Goal: Transaction & Acquisition: Purchase product/service

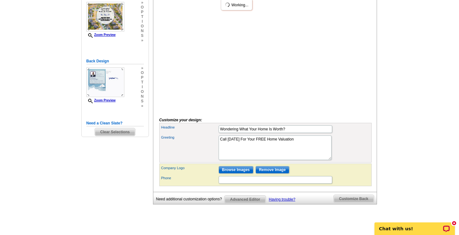
scroll to position [168, 0]
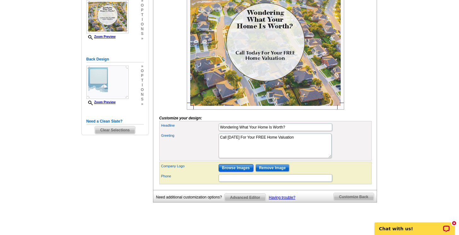
click at [227, 172] on input "Browse Images" at bounding box center [236, 168] width 35 height 8
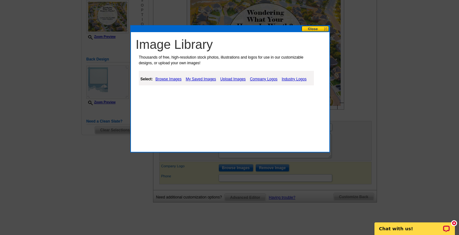
click at [192, 79] on link "My Saved Images" at bounding box center [200, 79] width 33 height 8
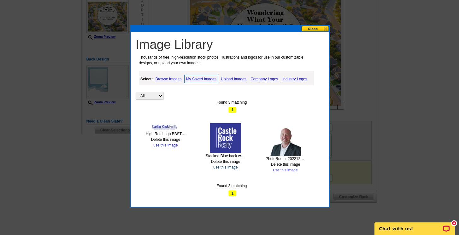
click at [218, 168] on link "use this image" at bounding box center [225, 167] width 24 height 4
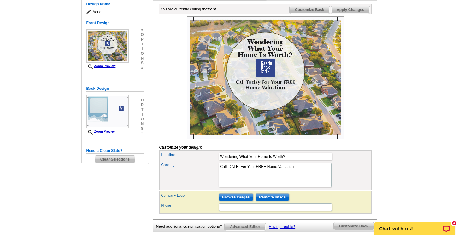
scroll to position [138, 0]
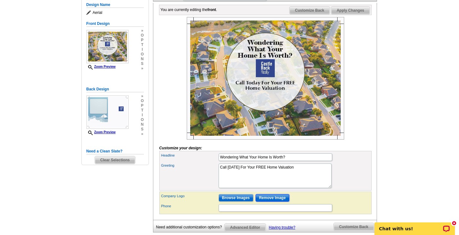
click at [267, 202] on input "Remove Image" at bounding box center [272, 198] width 34 height 8
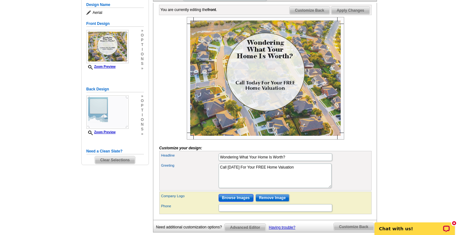
click at [243, 202] on input "Browse Images" at bounding box center [236, 198] width 35 height 8
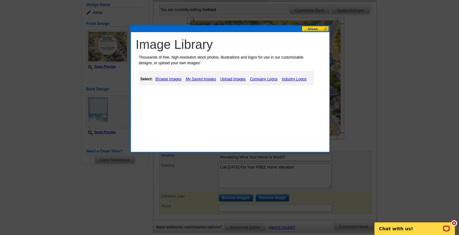
click at [205, 79] on link "My Saved Images" at bounding box center [200, 79] width 33 height 8
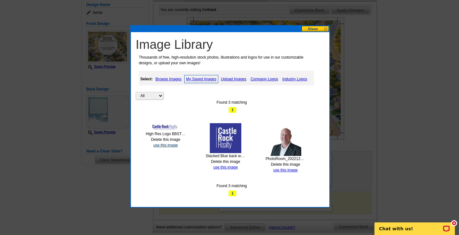
click at [170, 145] on link "use this image" at bounding box center [165, 145] width 24 height 4
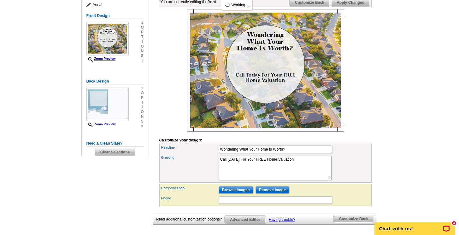
scroll to position [148, 0]
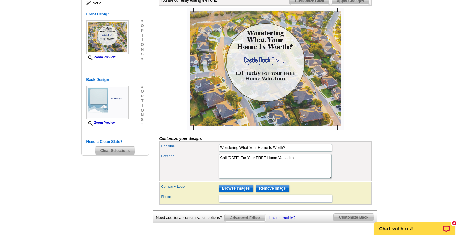
click at [225, 202] on input "Phone" at bounding box center [276, 199] width 114 height 8
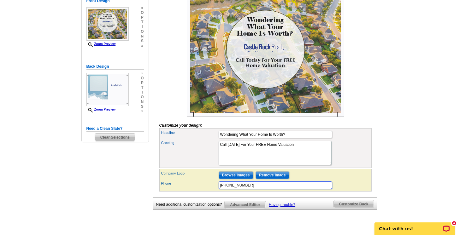
scroll to position [162, 0]
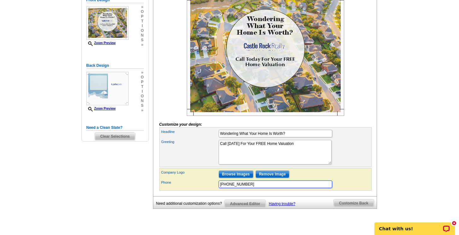
type input "608-547-8874"
click at [207, 196] on div "You are currently editing the front . Customize Front Customize Back Apply Chan…" at bounding box center [265, 87] width 224 height 217
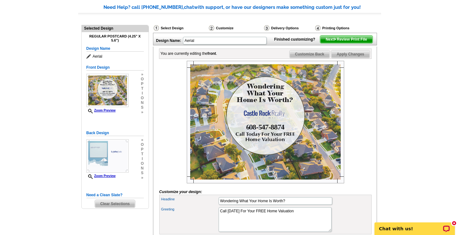
scroll to position [94, 0]
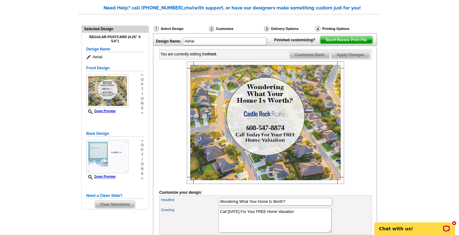
click at [357, 44] on span "Next Review Print File" at bounding box center [346, 40] width 52 height 8
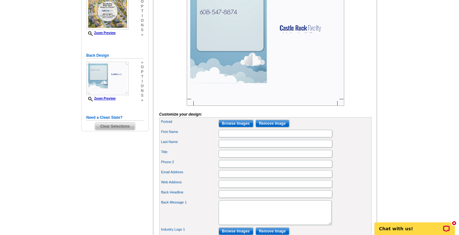
scroll to position [174, 0]
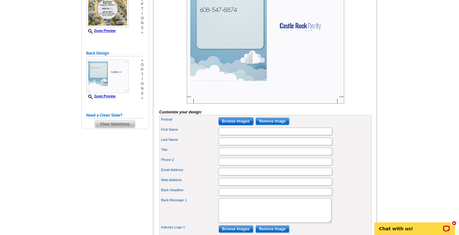
click at [243, 125] on input "Browse Images" at bounding box center [236, 122] width 35 height 8
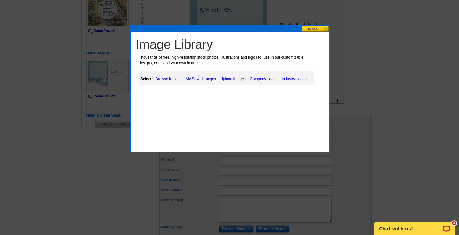
click at [206, 79] on link "My Saved Images" at bounding box center [200, 79] width 33 height 8
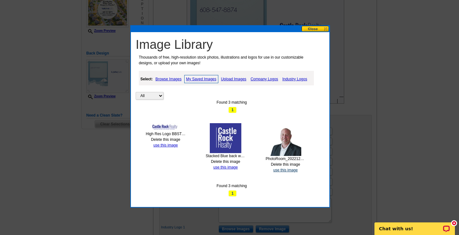
click at [285, 172] on link "use this image" at bounding box center [285, 170] width 24 height 4
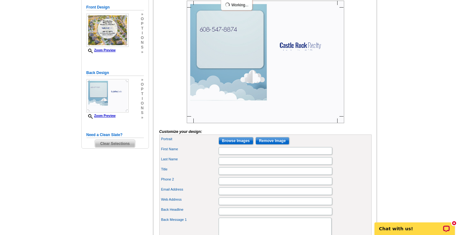
scroll to position [155, 0]
click at [224, 155] on input "First Name" at bounding box center [276, 151] width 114 height 8
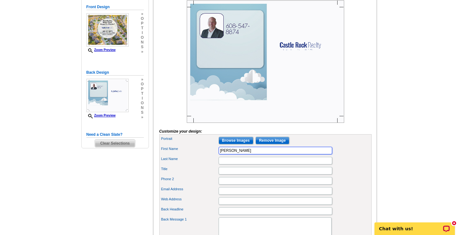
type input "[PERSON_NAME]"
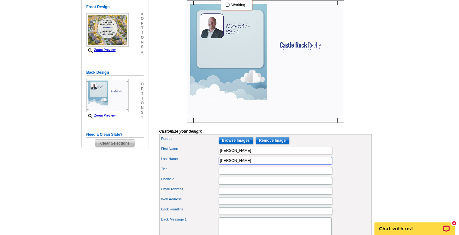
type input "Tully"
type input "Realtor"
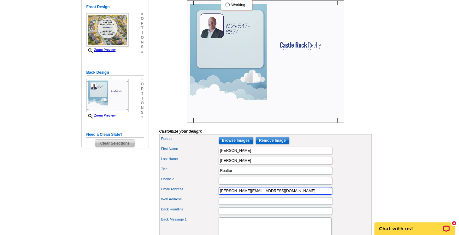
type input "seth@castle-rock-realty.com"
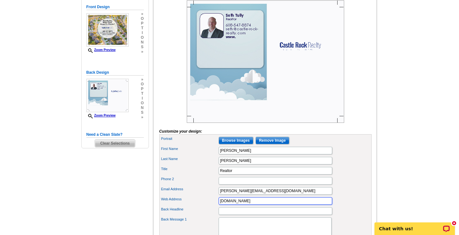
type input "www.sethtully.com"
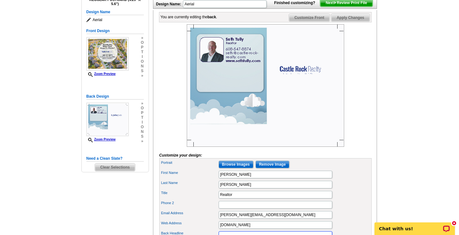
scroll to position [127, 0]
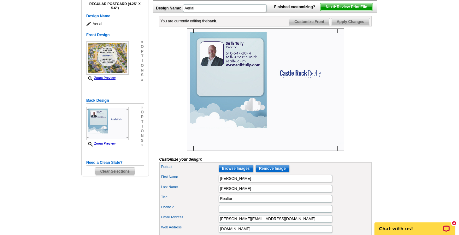
click at [307, 84] on img at bounding box center [265, 89] width 157 height 123
click at [446, 228] on icon "Open LiveChat chat widget" at bounding box center [446, 228] width 5 height 3
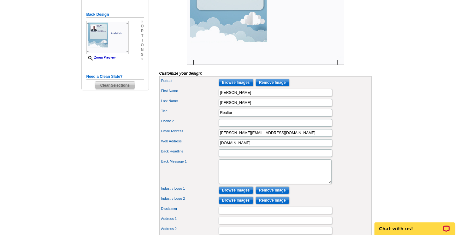
scroll to position [213, 0]
click at [226, 157] on input "Back Headline" at bounding box center [276, 153] width 114 height 8
type input "Timing is everything!"
click at [222, 174] on textarea "Back Message 1" at bounding box center [275, 171] width 113 height 25
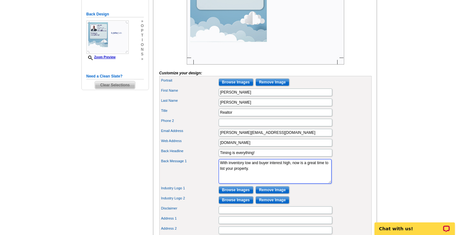
type textarea "With inventory low and buyer interest high, now is a great time to list your pr…"
click at [203, 185] on div "Back Message 1 With inventory low and buyer interest high, now is a great time …" at bounding box center [266, 171] width 210 height 27
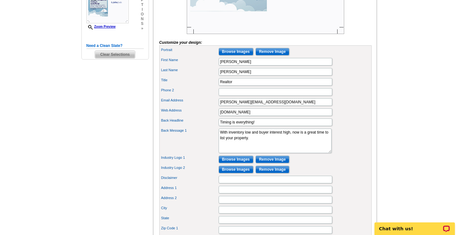
scroll to position [251, 0]
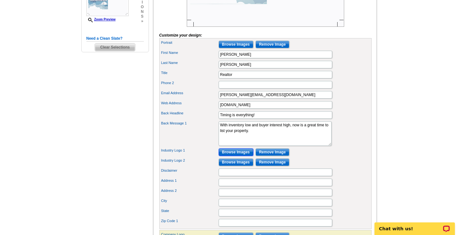
click at [237, 156] on input "Browse Images" at bounding box center [236, 153] width 35 height 8
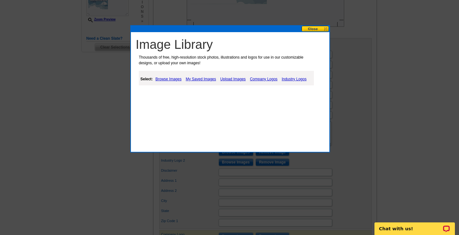
click at [210, 80] on link "My Saved Images" at bounding box center [200, 79] width 33 height 8
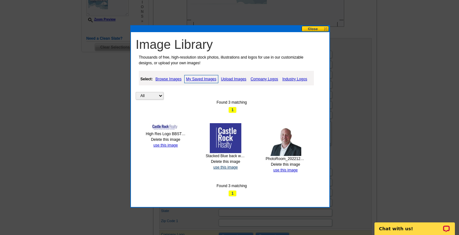
click at [225, 168] on link "use this image" at bounding box center [225, 167] width 24 height 4
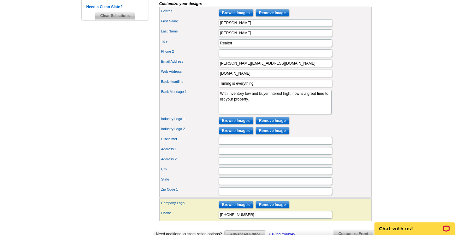
scroll to position [286, 0]
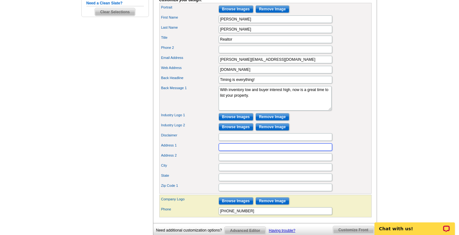
click at [225, 151] on input "Address 1" at bounding box center [276, 147] width 114 height 8
type input "j"
type input "104 W State St."
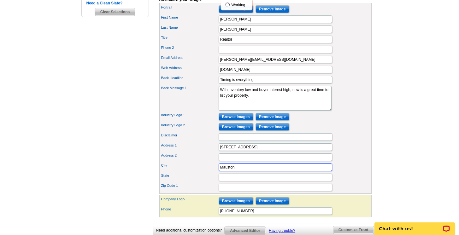
type input "Mauston"
type input "WI"
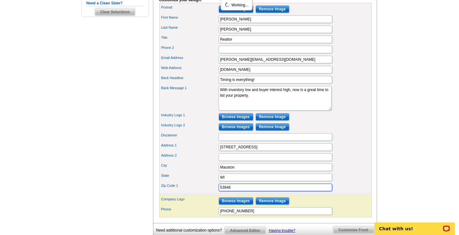
type input "53948"
click at [211, 168] on label "City" at bounding box center [189, 165] width 57 height 5
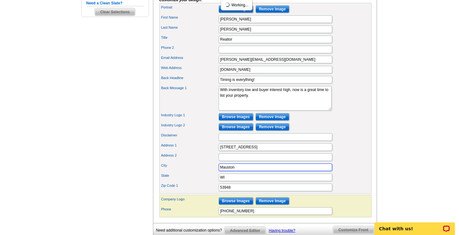
click at [219, 171] on input "Mauston" at bounding box center [276, 168] width 114 height 8
click at [350, 205] on form "Customize your design: Headline Wondering What Your Home Is Worth? Greeting Cal…" at bounding box center [265, 43] width 212 height 349
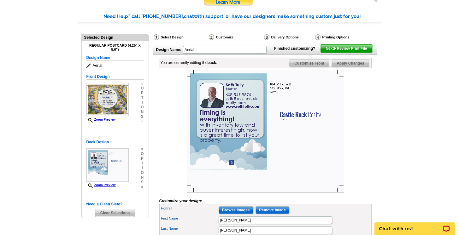
scroll to position [86, 0]
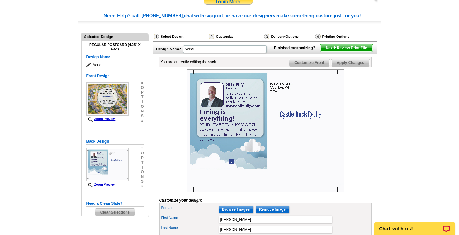
click at [348, 52] on span "Next Review Print File" at bounding box center [346, 48] width 52 height 8
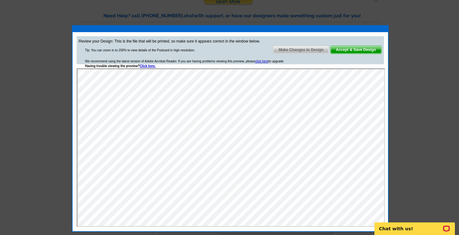
scroll to position [0, 0]
click at [314, 50] on span "Make Changes to Design" at bounding box center [301, 50] width 56 height 8
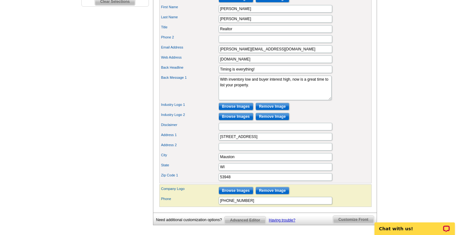
scroll to position [298, 0]
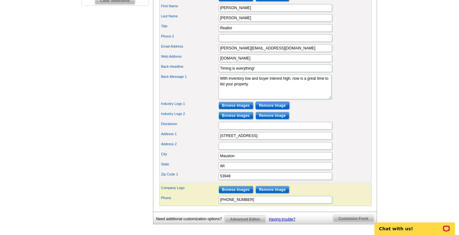
click at [271, 109] on input "Remove Image" at bounding box center [272, 106] width 34 height 8
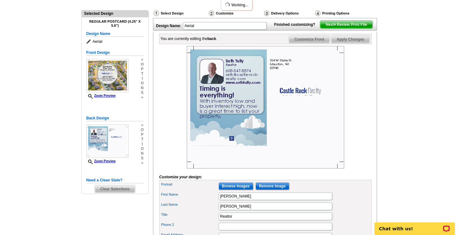
scroll to position [108, 0]
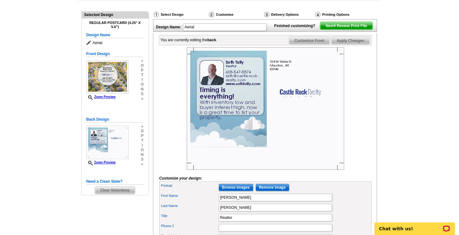
click at [304, 44] on span "Customize Front" at bounding box center [309, 41] width 41 height 8
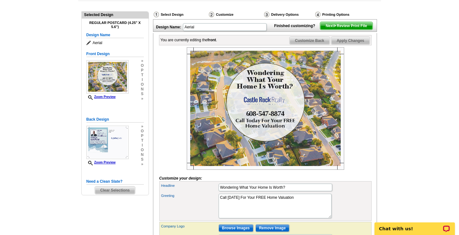
click at [304, 44] on span "Customize Back" at bounding box center [309, 41] width 40 height 8
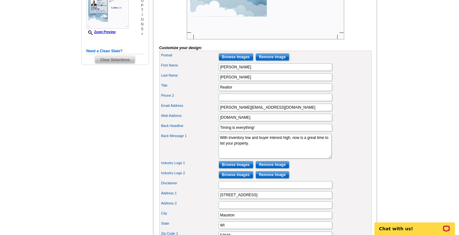
scroll to position [240, 0]
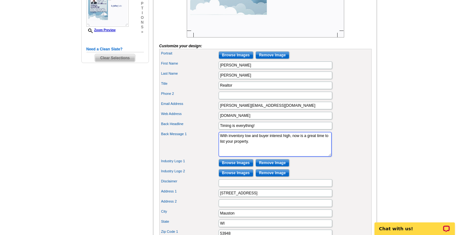
click at [242, 146] on textarea "With inventory low and buyer interest high, now is a great time to list your pr…" at bounding box center [275, 144] width 113 height 25
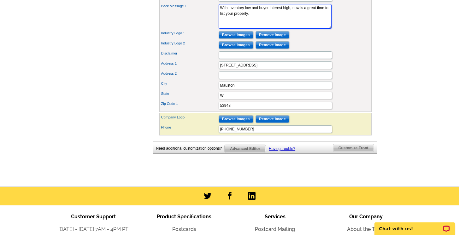
scroll to position [370, 0]
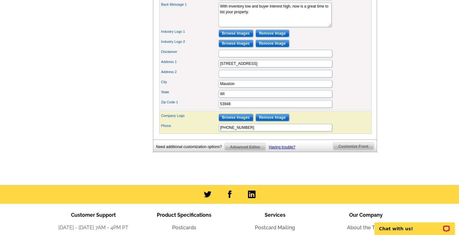
click at [235, 151] on span "Advanced Editor" at bounding box center [245, 147] width 41 height 8
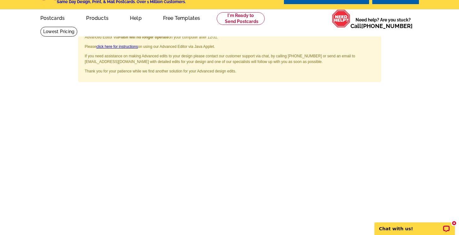
scroll to position [14, 0]
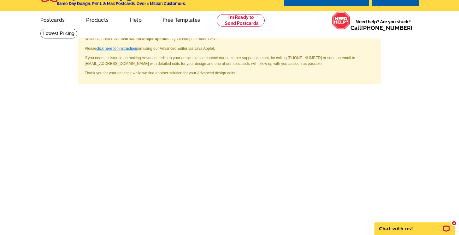
click at [123, 48] on link "click here for instructions" at bounding box center [117, 48] width 42 height 4
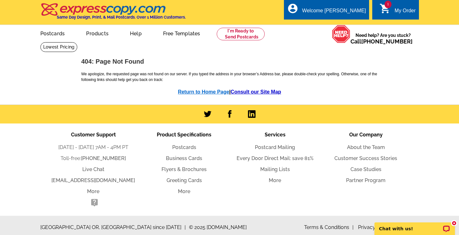
click at [197, 94] on link "Return to Home Page" at bounding box center [203, 91] width 51 height 5
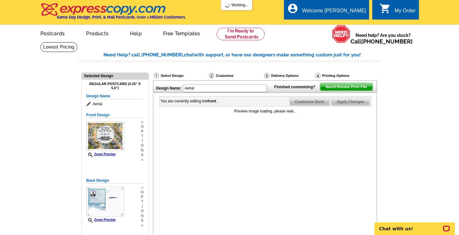
click at [365, 91] on span "Next Review Print File" at bounding box center [346, 87] width 52 height 8
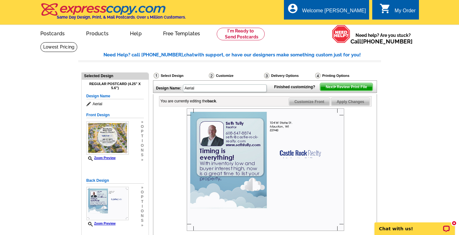
click at [342, 91] on span "Next Review Print File" at bounding box center [346, 87] width 52 height 8
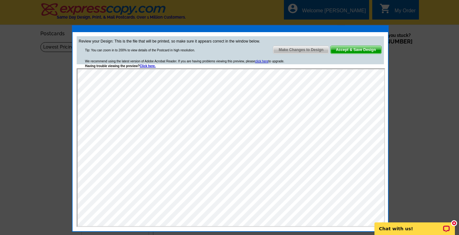
click at [312, 50] on span "Make Changes to Design" at bounding box center [301, 50] width 56 height 8
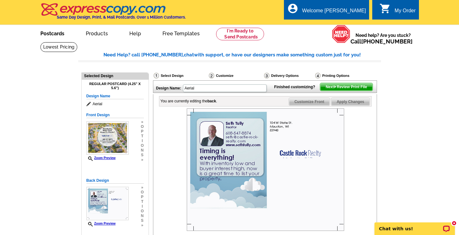
click at [51, 33] on link "Postcards" at bounding box center [52, 33] width 44 height 15
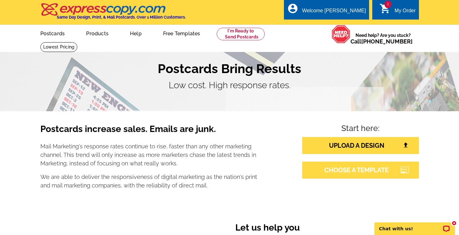
click at [324, 172] on link "CHOOSE A TEMPLATE" at bounding box center [360, 170] width 117 height 17
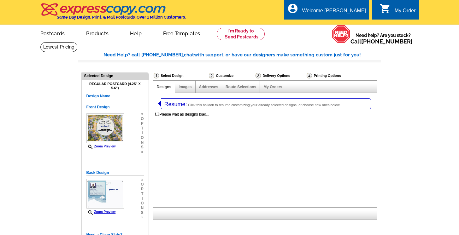
select select "1"
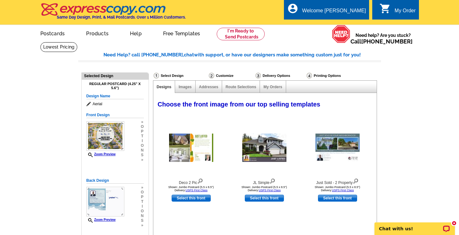
select select "785"
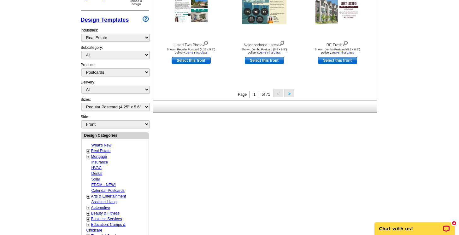
scroll to position [272, 0]
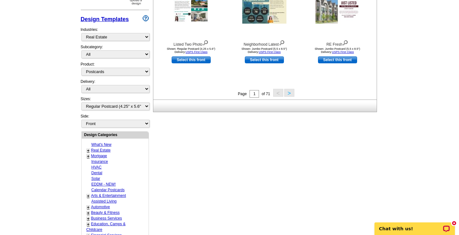
click at [89, 151] on link "+" at bounding box center [88, 150] width 3 height 5
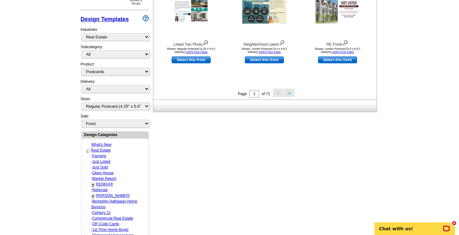
click at [96, 155] on link "Farming" at bounding box center [99, 156] width 14 height 4
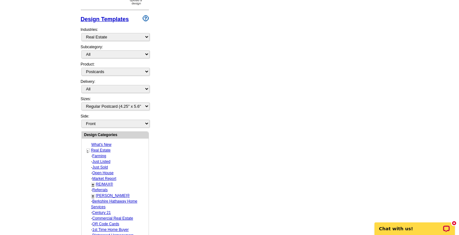
select select "1208"
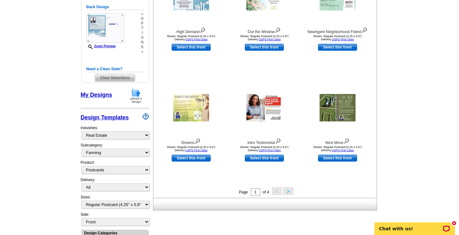
scroll to position [175, 0]
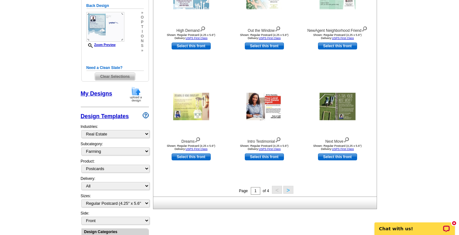
click at [289, 191] on button ">" at bounding box center [288, 190] width 10 height 8
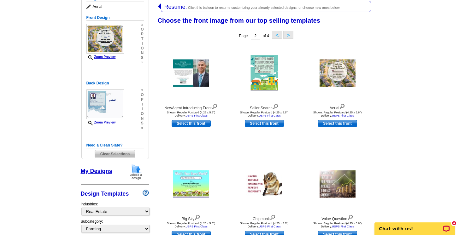
scroll to position [97, 0]
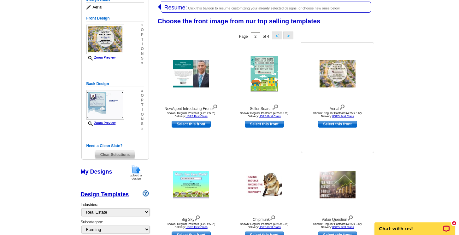
click at [338, 79] on img at bounding box center [337, 73] width 36 height 27
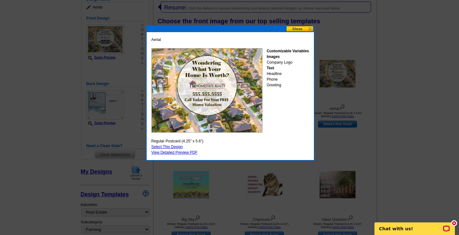
click at [301, 29] on button at bounding box center [300, 29] width 28 height 6
